Goal: Task Accomplishment & Management: Manage account settings

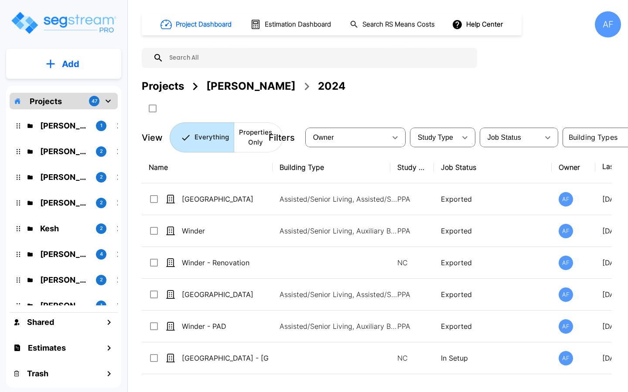
click at [75, 151] on p "Jay Hershowitz" at bounding box center [64, 152] width 49 height 12
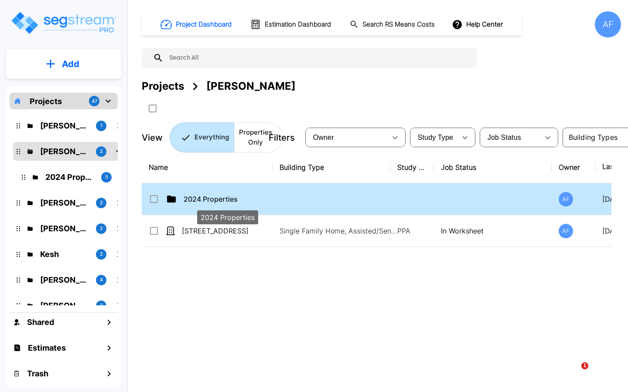
click at [261, 198] on p "2024 Properties" at bounding box center [226, 199] width 87 height 10
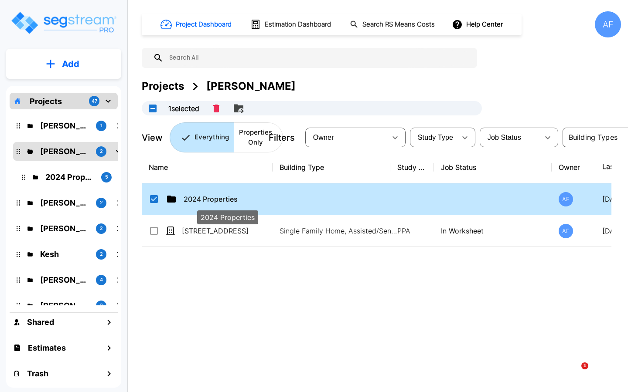
checkbox input "true"
click at [261, 198] on p "2024 Properties" at bounding box center [226, 199] width 87 height 10
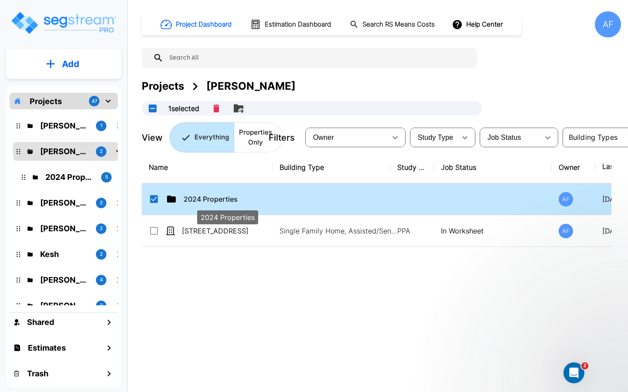
click at [261, 198] on p "2024 Properties" at bounding box center [226, 199] width 87 height 10
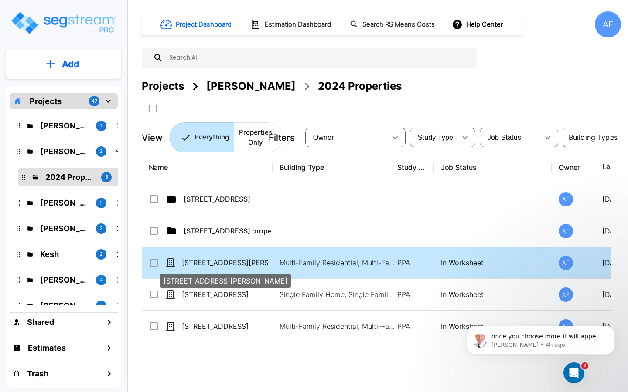
click at [242, 265] on p "[STREET_ADDRESS][PERSON_NAME]" at bounding box center [225, 263] width 87 height 10
checkbox input "true"
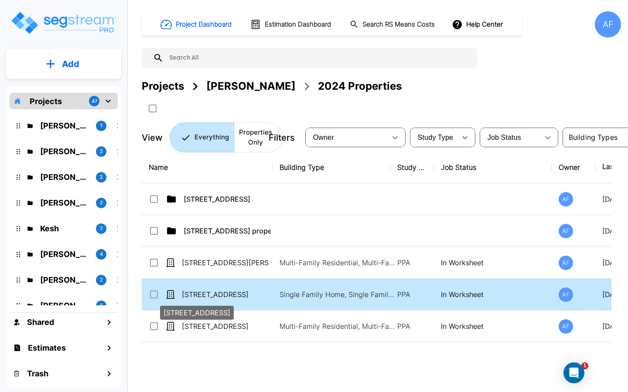
click at [232, 292] on p "[STREET_ADDRESS]" at bounding box center [225, 294] width 87 height 10
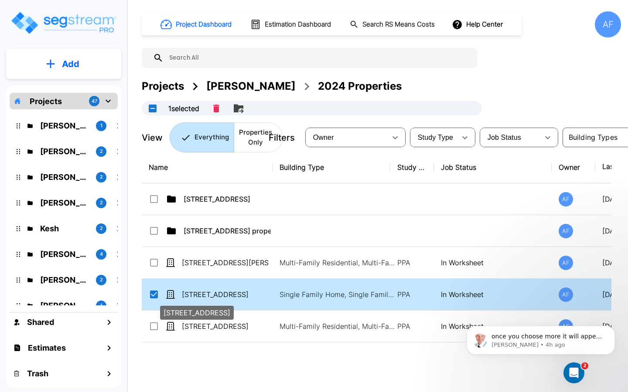
click at [232, 292] on p "[STREET_ADDRESS]" at bounding box center [225, 294] width 87 height 10
checkbox input "false"
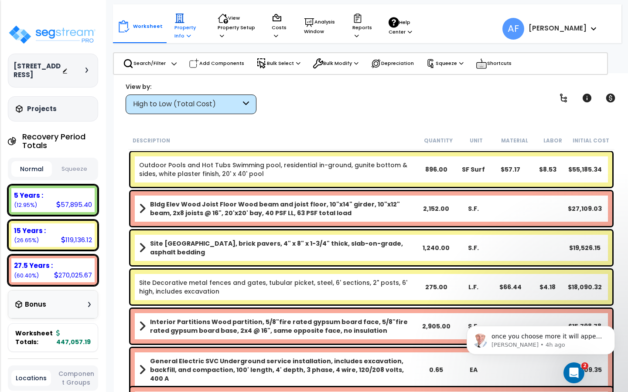
click at [175, 31] on p "Property Info" at bounding box center [187, 26] width 27 height 27
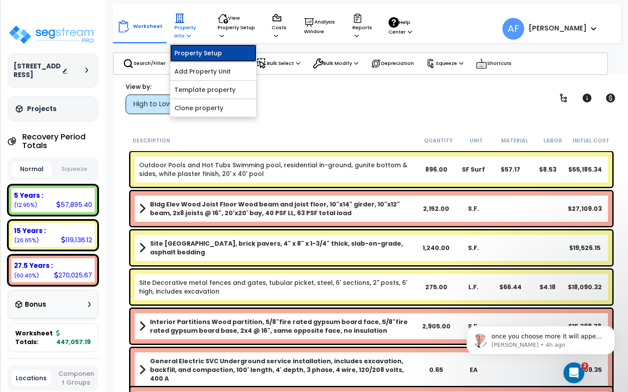
click at [186, 52] on link "Property Setup" at bounding box center [213, 52] width 86 height 17
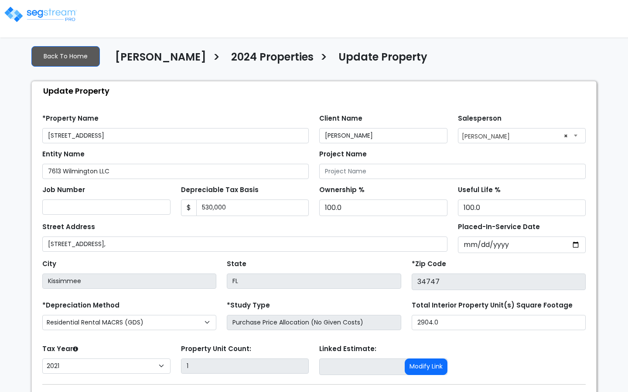
select select "2021"
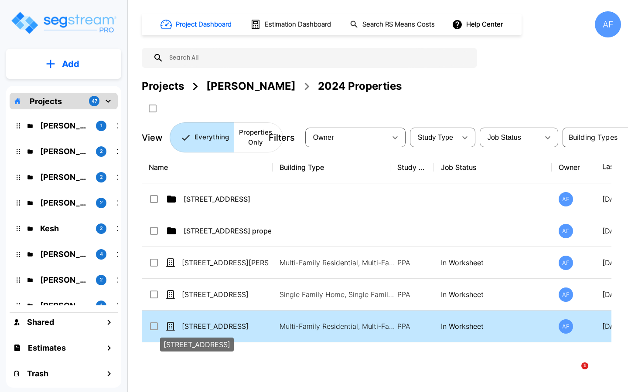
click at [241, 325] on p "[STREET_ADDRESS]" at bounding box center [225, 326] width 87 height 10
checkbox input "true"
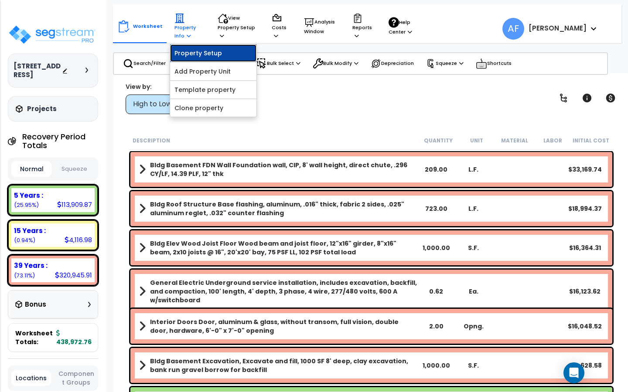
click at [195, 50] on link "Property Setup" at bounding box center [213, 52] width 86 height 17
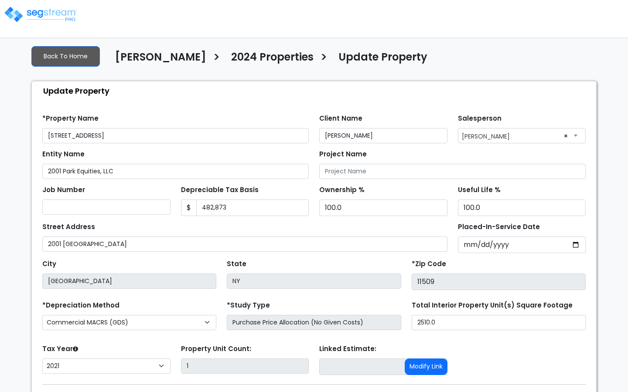
select select "2021"
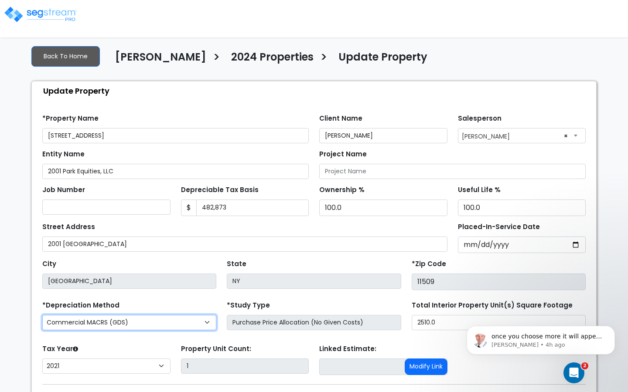
click at [186, 324] on select "Commercial MACRS (GDS) Residential Rental MACRS (GDS) Commercial MACRS (GDS) +Q…" at bounding box center [129, 322] width 174 height 15
